Goal: Find contact information: Find contact information

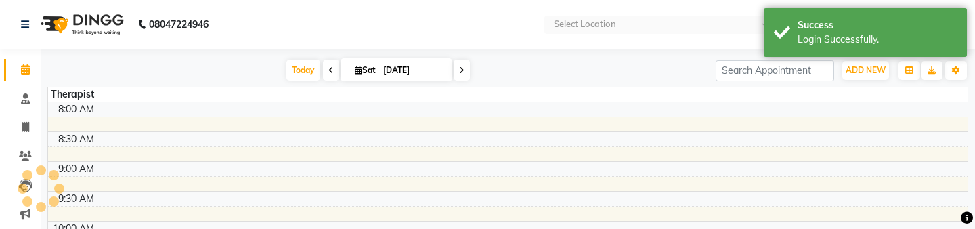
select select "en"
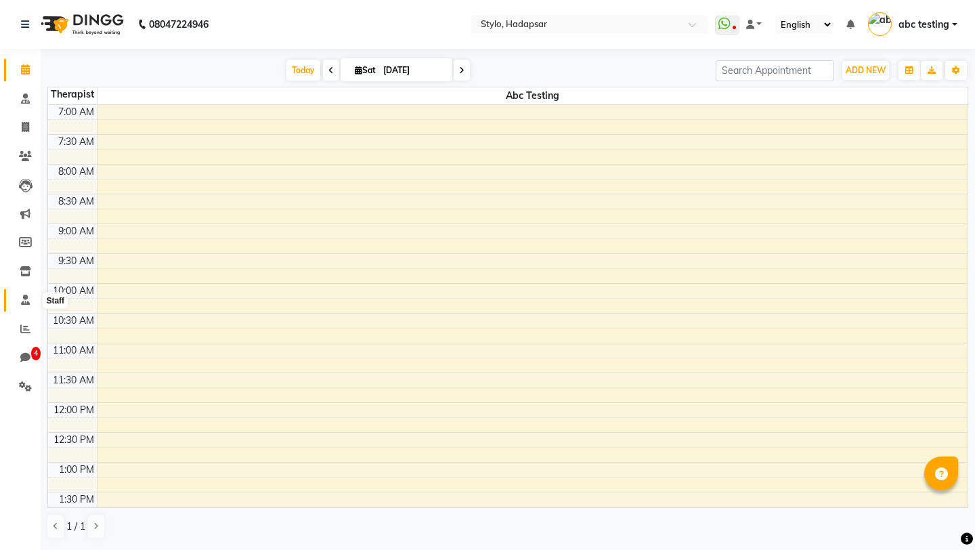
click at [21, 228] on icon at bounding box center [25, 299] width 9 height 10
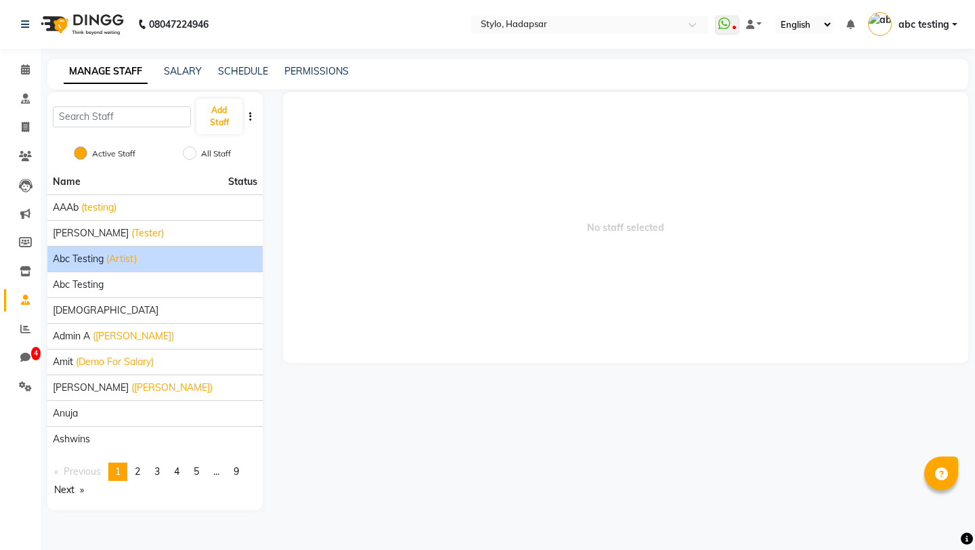
click at [95, 228] on span "abc testing" at bounding box center [78, 259] width 51 height 14
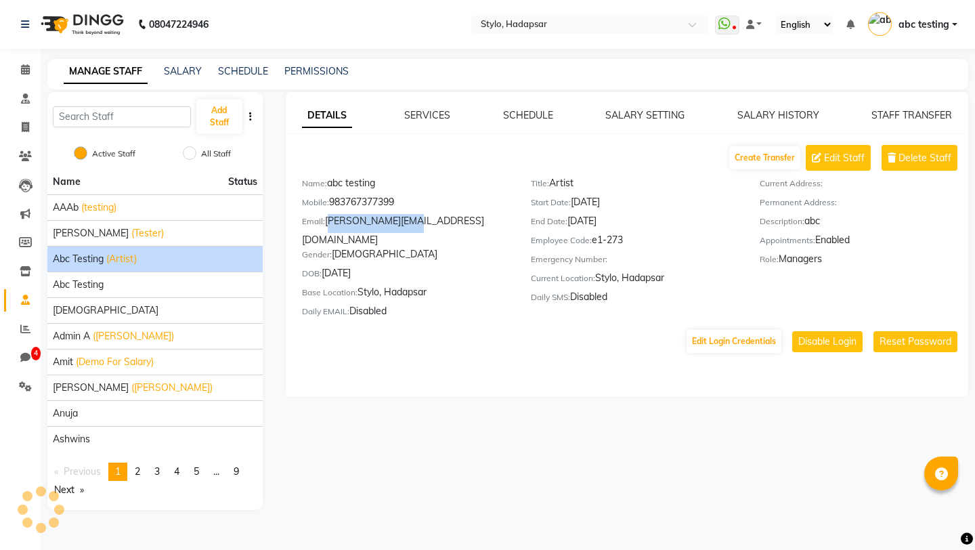
drag, startPoint x: 328, startPoint y: 221, endPoint x: 420, endPoint y: 220, distance: 92.7
click at [422, 220] on div "Email: [PERSON_NAME][EMAIL_ADDRESS][DOMAIN_NAME]" at bounding box center [406, 230] width 208 height 33
copy div "[PERSON_NAME][EMAIL_ADDRESS][DOMAIN_NAME]"
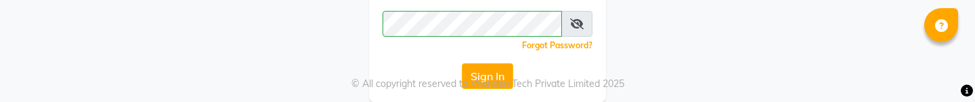
scroll to position [153, 0]
click at [496, 70] on button "Sign In" at bounding box center [487, 75] width 51 height 26
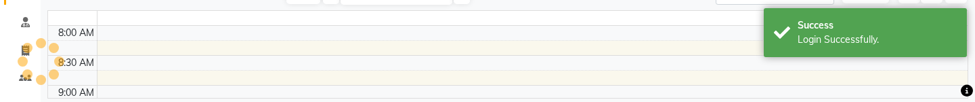
select select "en"
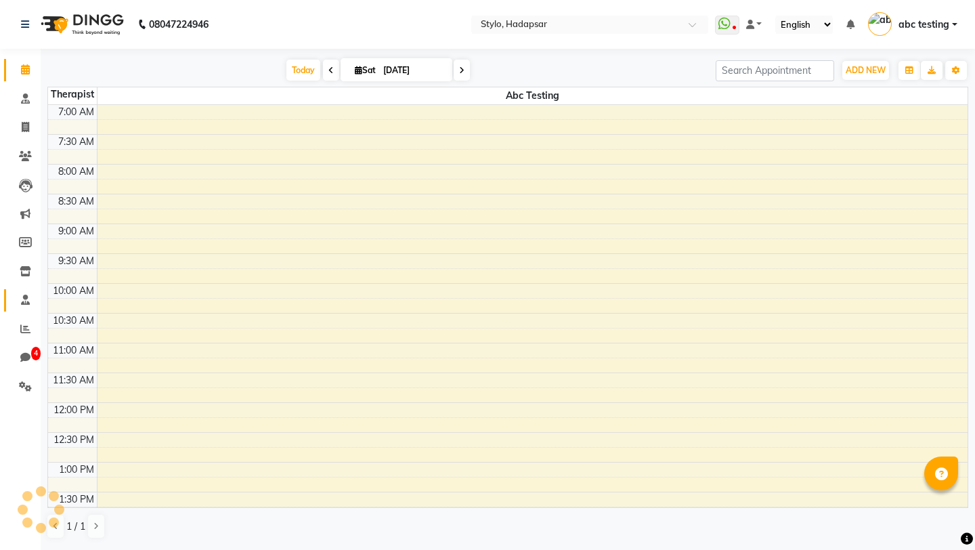
click at [25, 228] on icon at bounding box center [25, 299] width 9 height 10
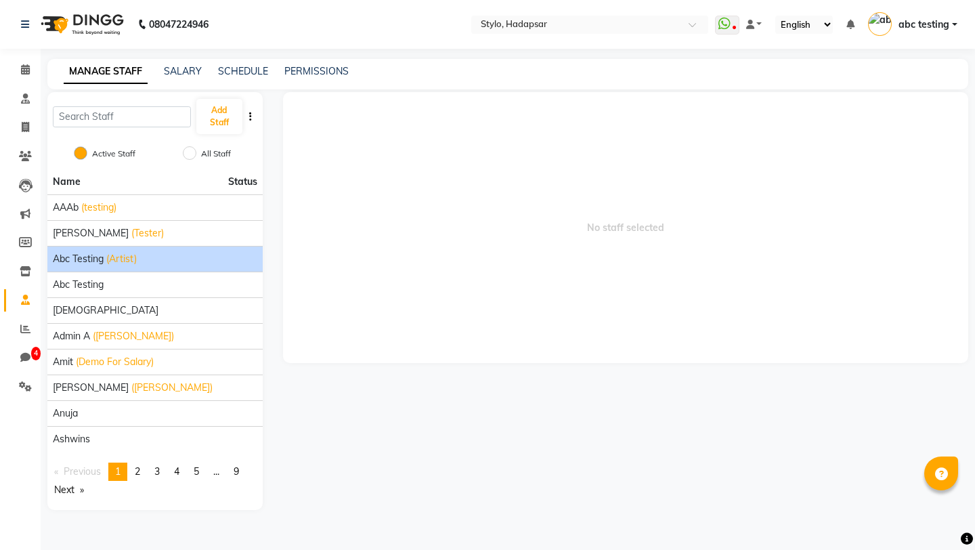
click at [85, 228] on li "abc testing (Artist)" at bounding box center [154, 259] width 215 height 26
click at [110, 228] on span "(Artist)" at bounding box center [121, 259] width 30 height 14
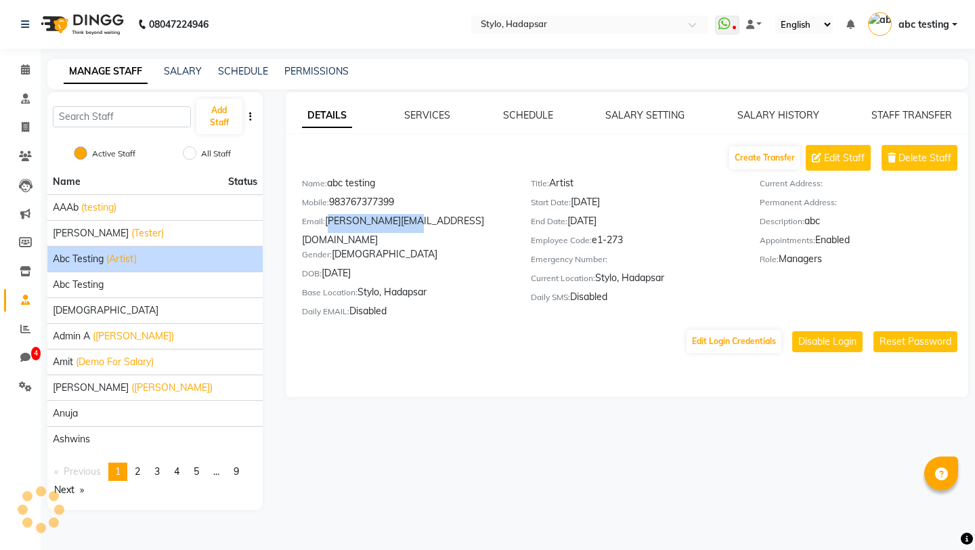
drag, startPoint x: 327, startPoint y: 221, endPoint x: 460, endPoint y: 221, distance: 133.4
click at [460, 221] on div "Email: [PERSON_NAME][EMAIL_ADDRESS][DOMAIN_NAME]" at bounding box center [406, 230] width 208 height 33
copy div "[PERSON_NAME][EMAIL_ADDRESS][DOMAIN_NAME]"
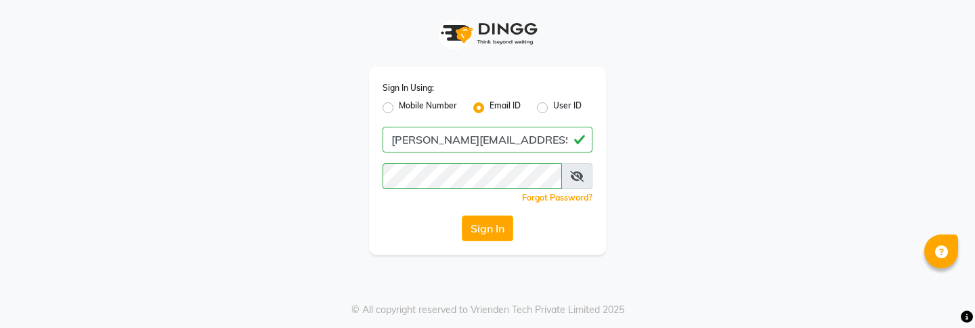
drag, startPoint x: 753, startPoint y: 327, endPoint x: 759, endPoint y: 296, distance: 30.9
click at [759, 228] on div "Sign In Using: Mobile Number Email ID User ID [PERSON_NAME][EMAIL_ADDRESS][DOMA…" at bounding box center [487, 164] width 975 height 328
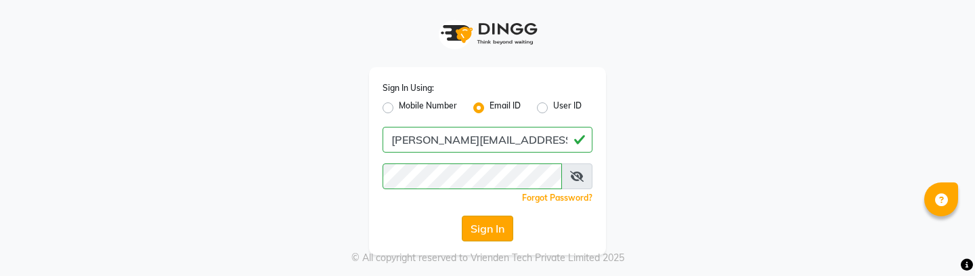
click at [483, 228] on button "Sign In" at bounding box center [487, 228] width 51 height 26
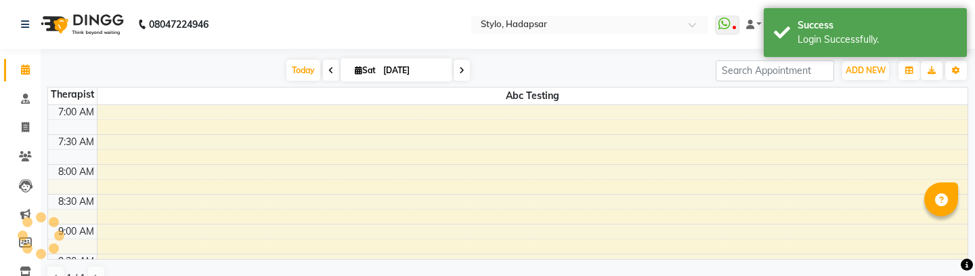
select select "en"
